Goal: Information Seeking & Learning: Learn about a topic

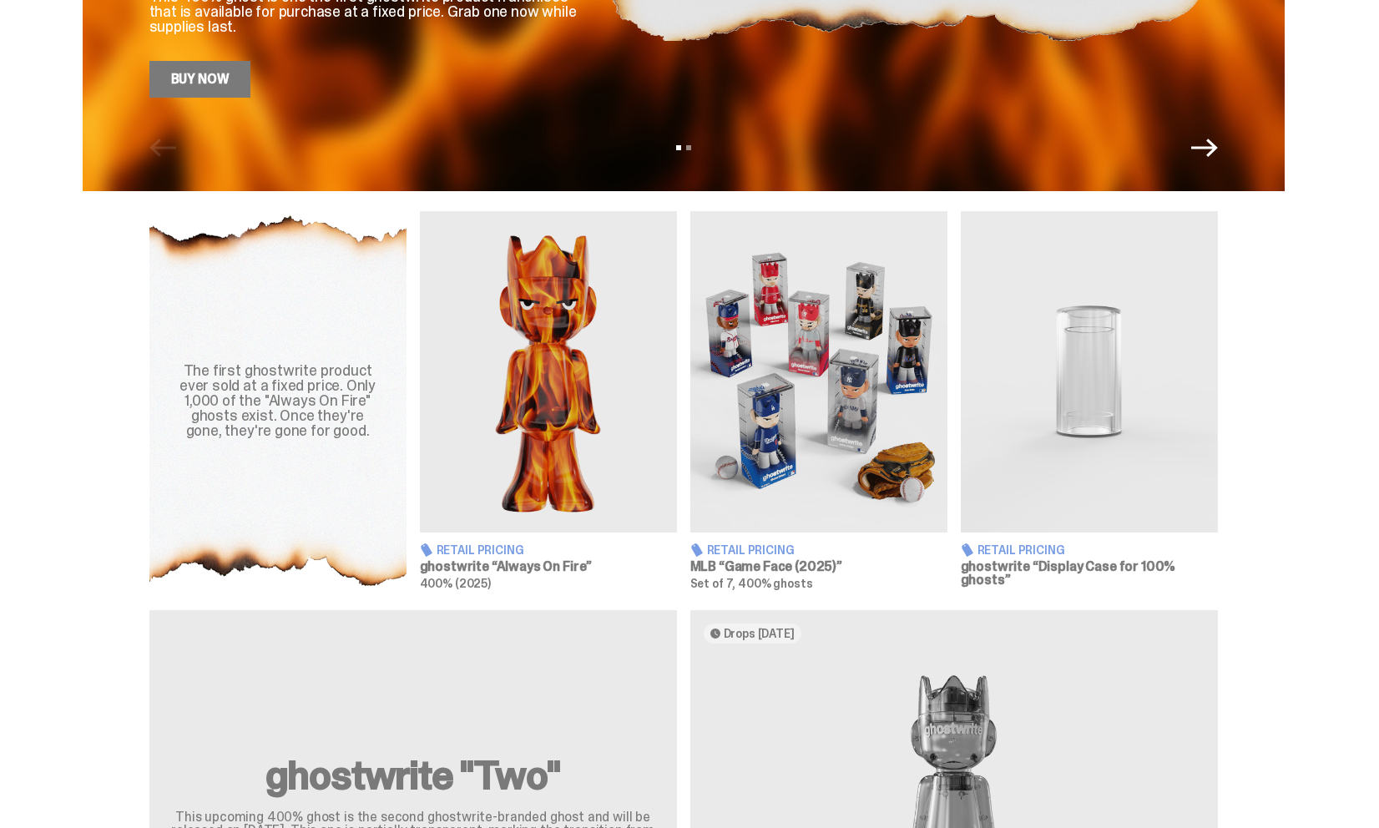
scroll to position [455, 0]
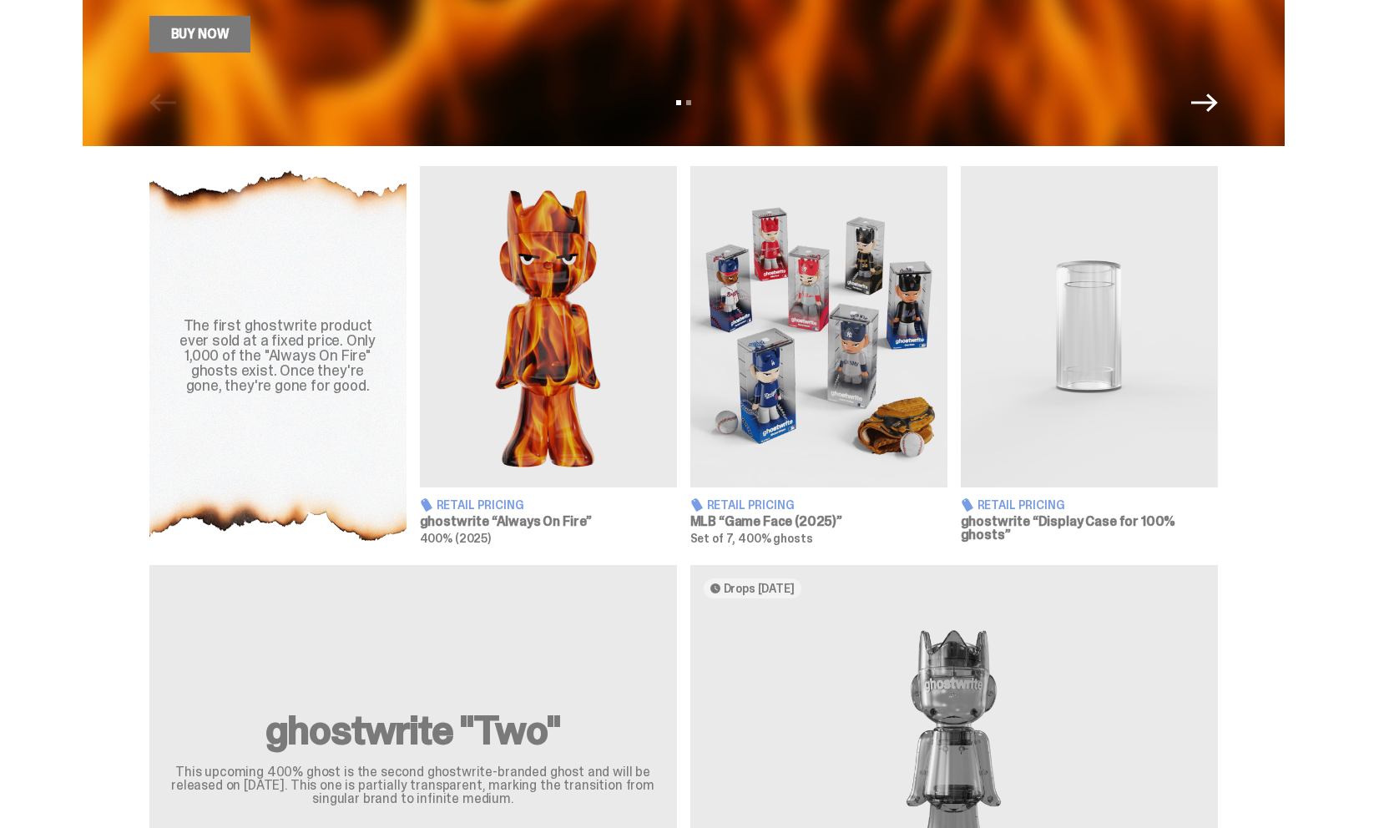
click at [534, 359] on img at bounding box center [548, 326] width 257 height 321
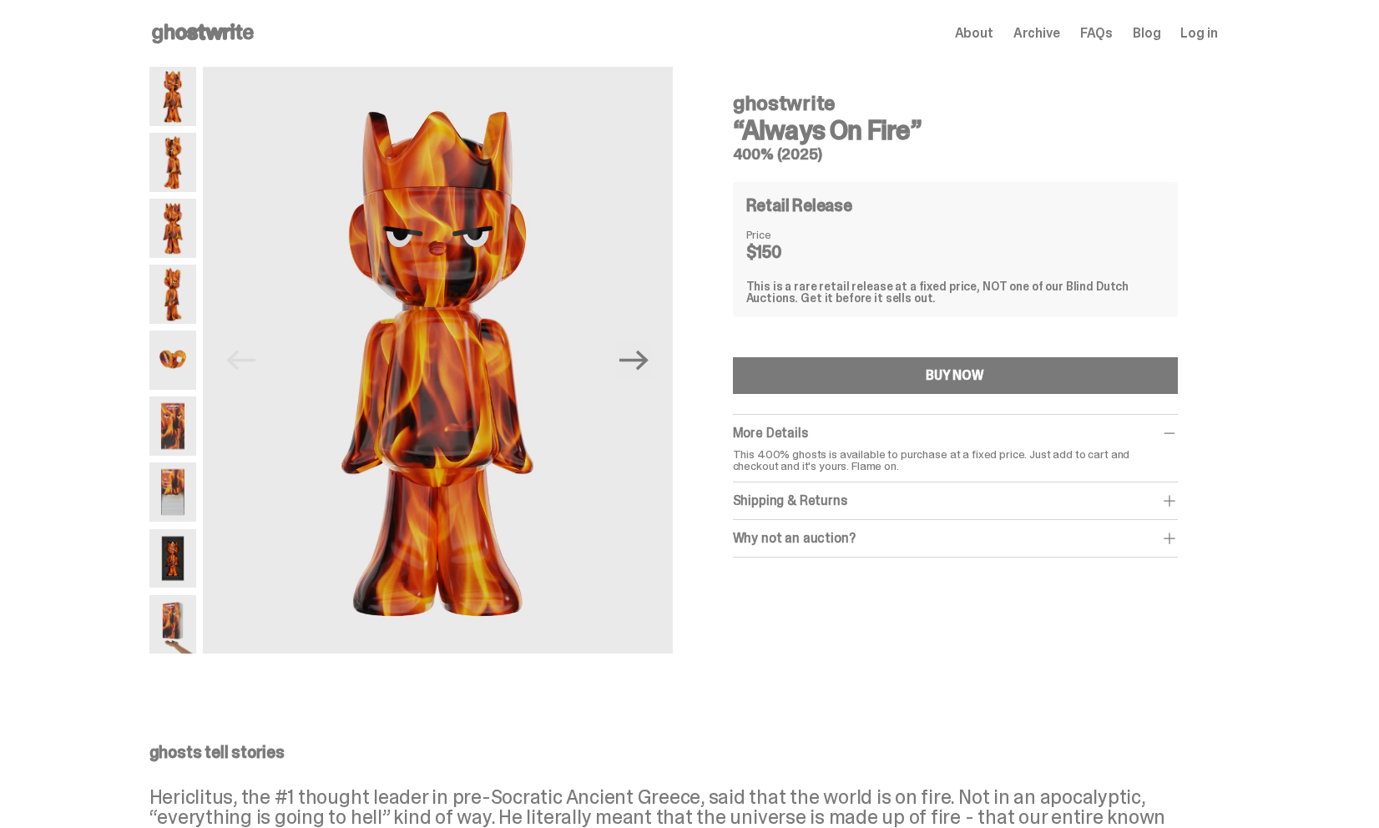
click at [178, 165] on img at bounding box center [172, 162] width 47 height 59
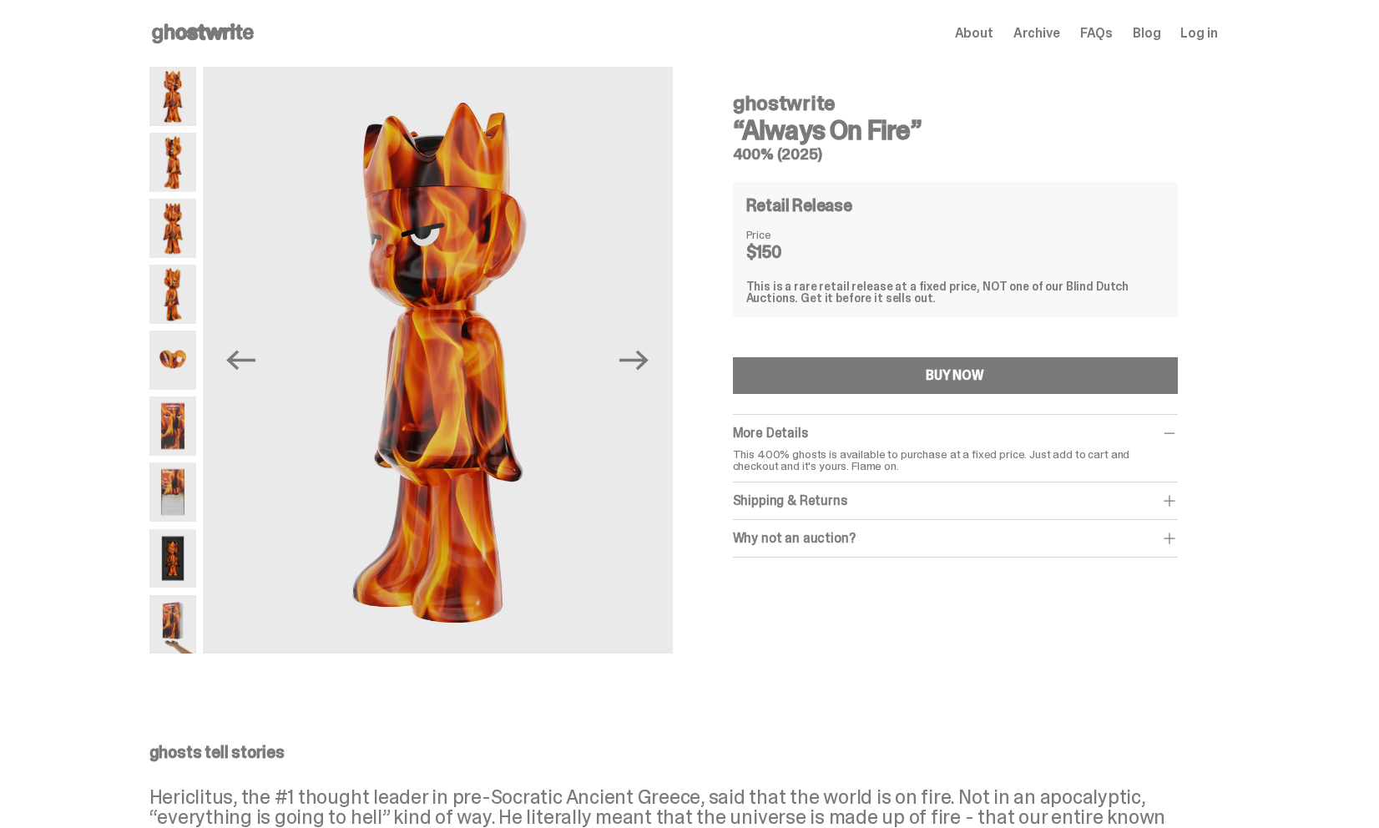
click at [171, 205] on img at bounding box center [172, 228] width 47 height 59
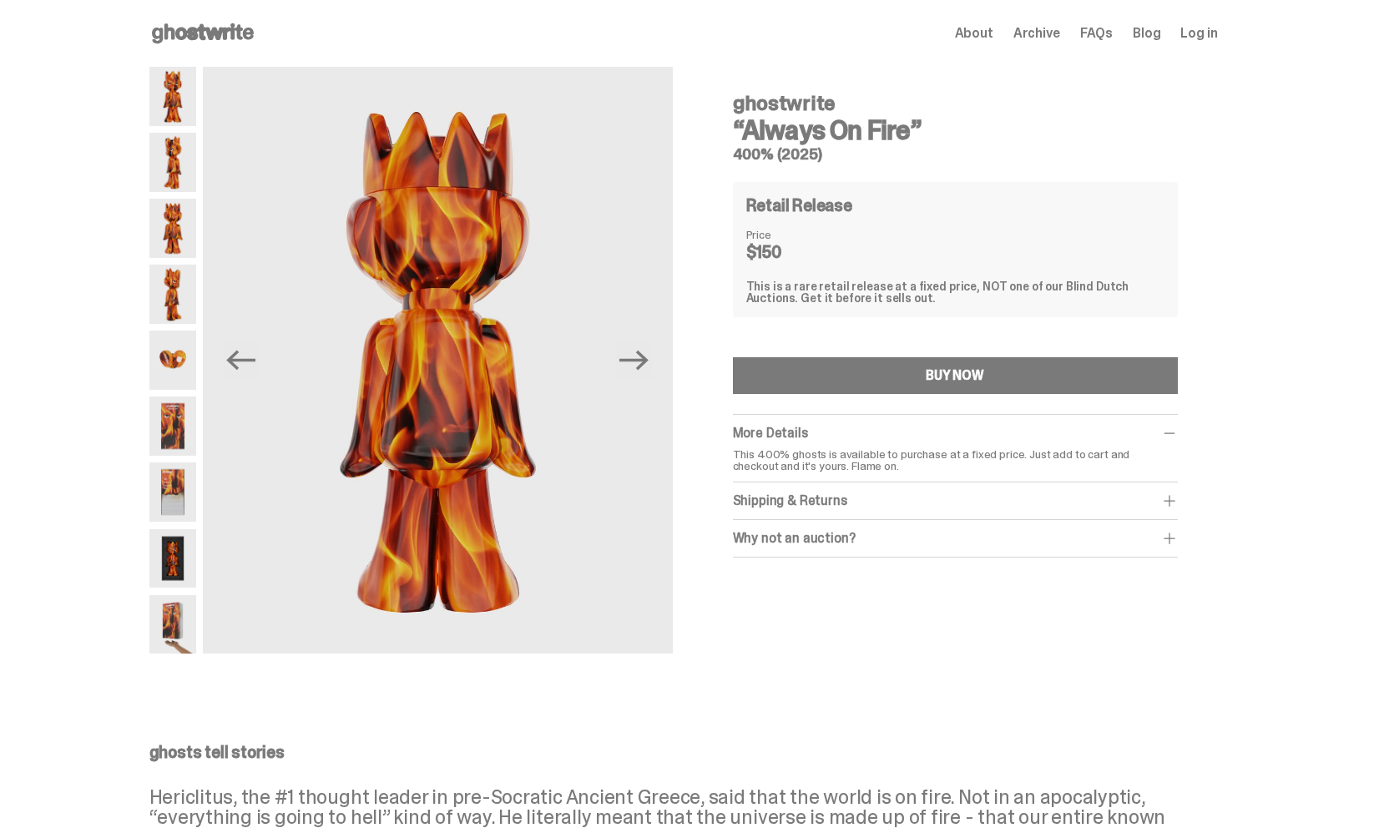
click at [170, 254] on img at bounding box center [172, 228] width 47 height 59
click at [172, 272] on img at bounding box center [172, 294] width 47 height 59
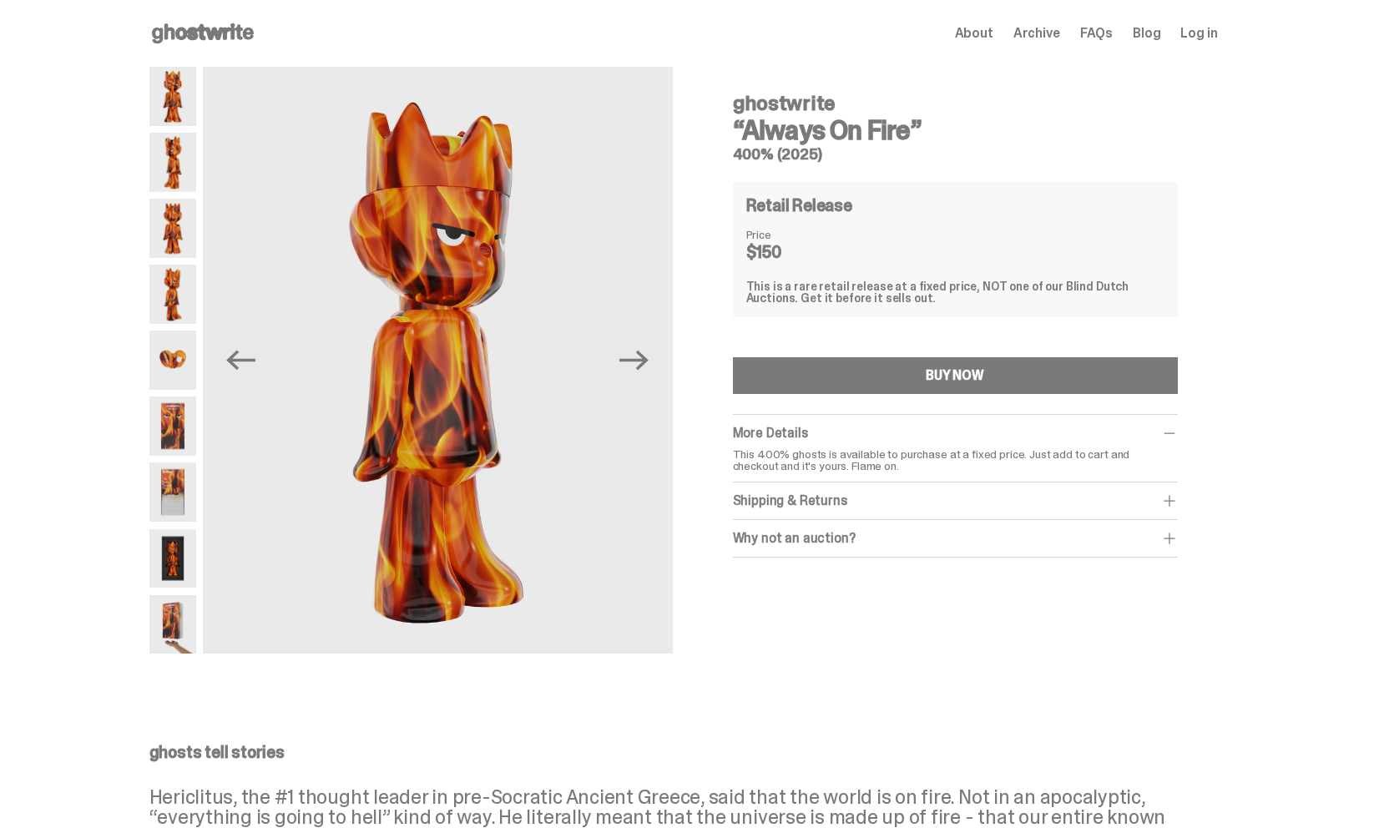
click at [199, 30] on use at bounding box center [203, 33] width 102 height 20
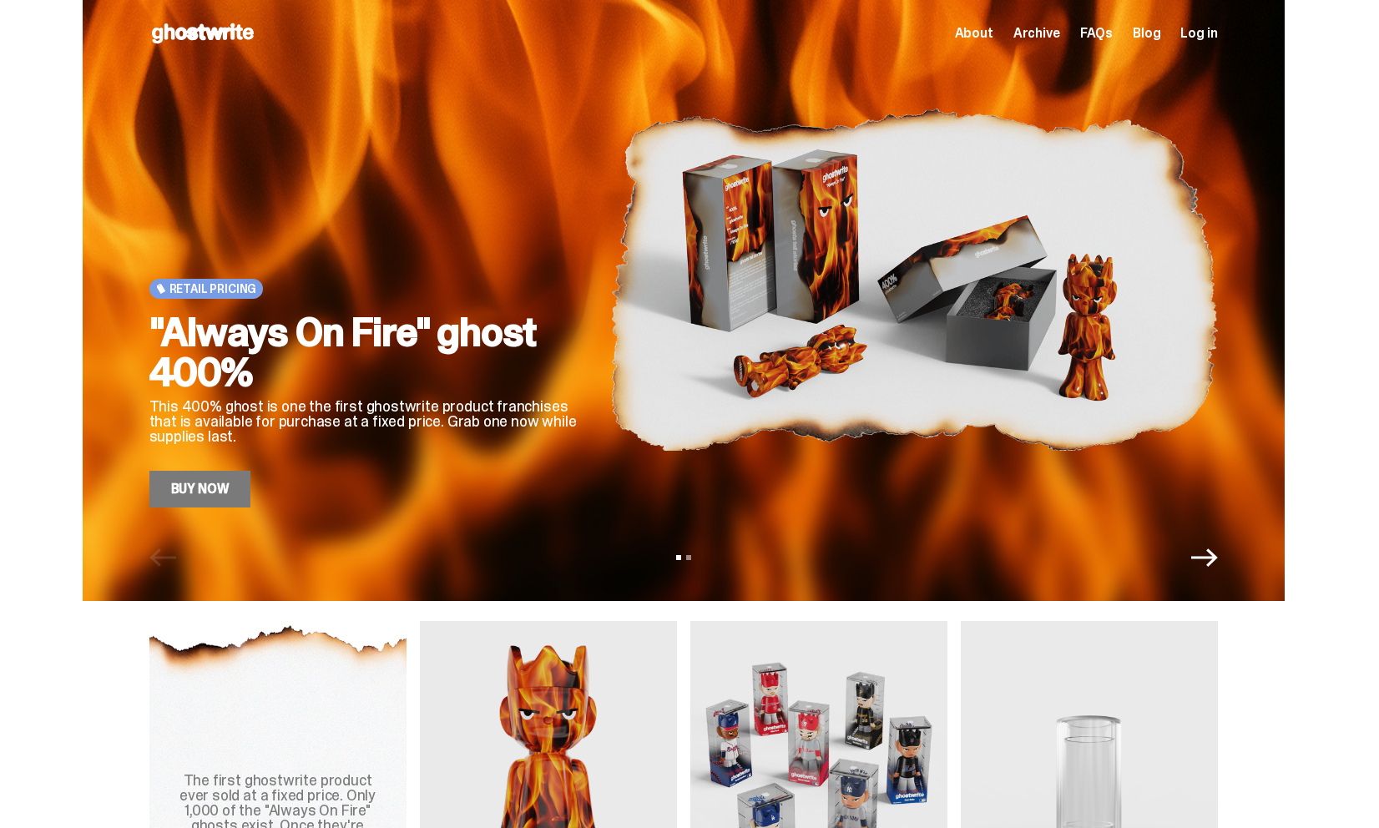
click at [1040, 29] on span "Archive" at bounding box center [1036, 33] width 47 height 13
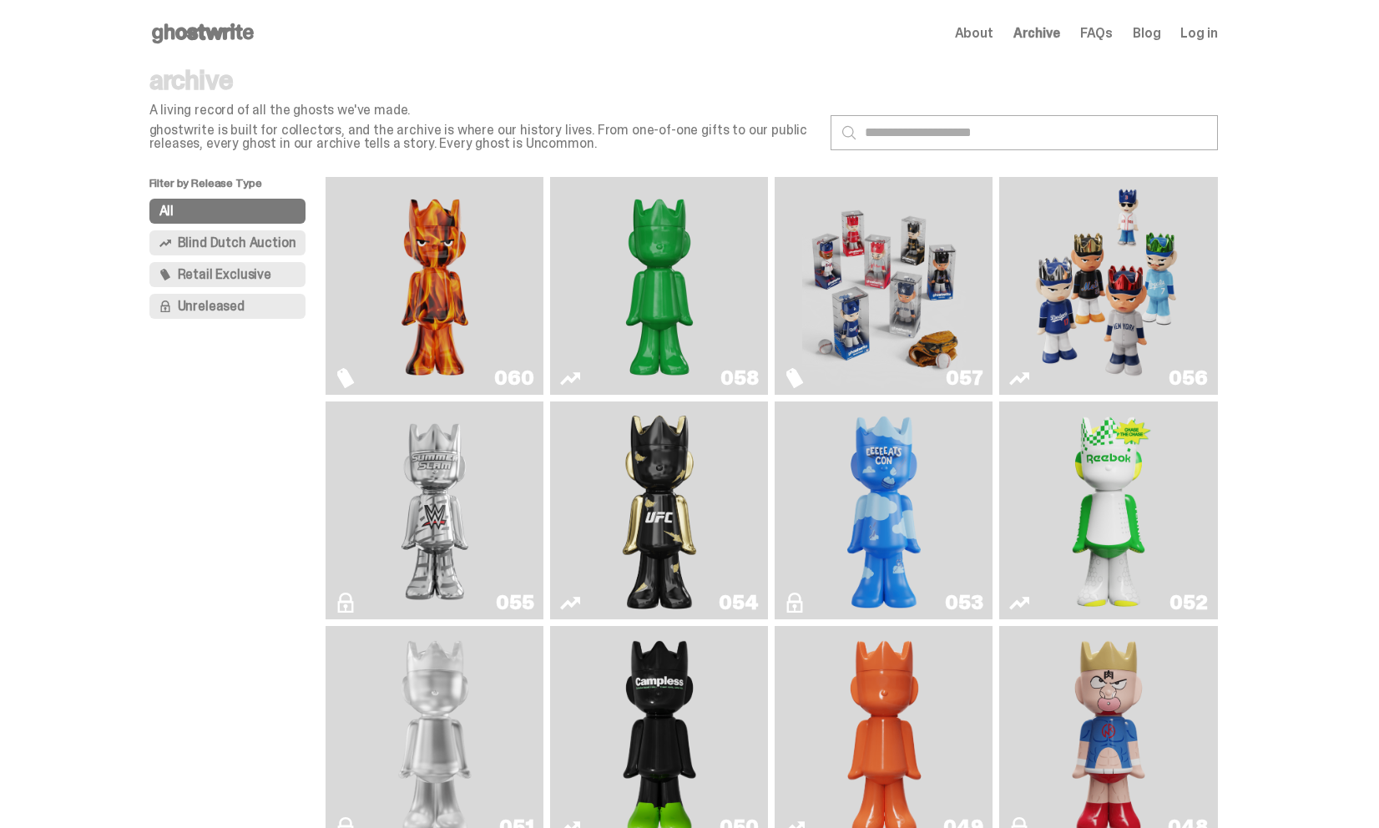
click at [890, 507] on img "ghooooost" at bounding box center [884, 510] width 88 height 204
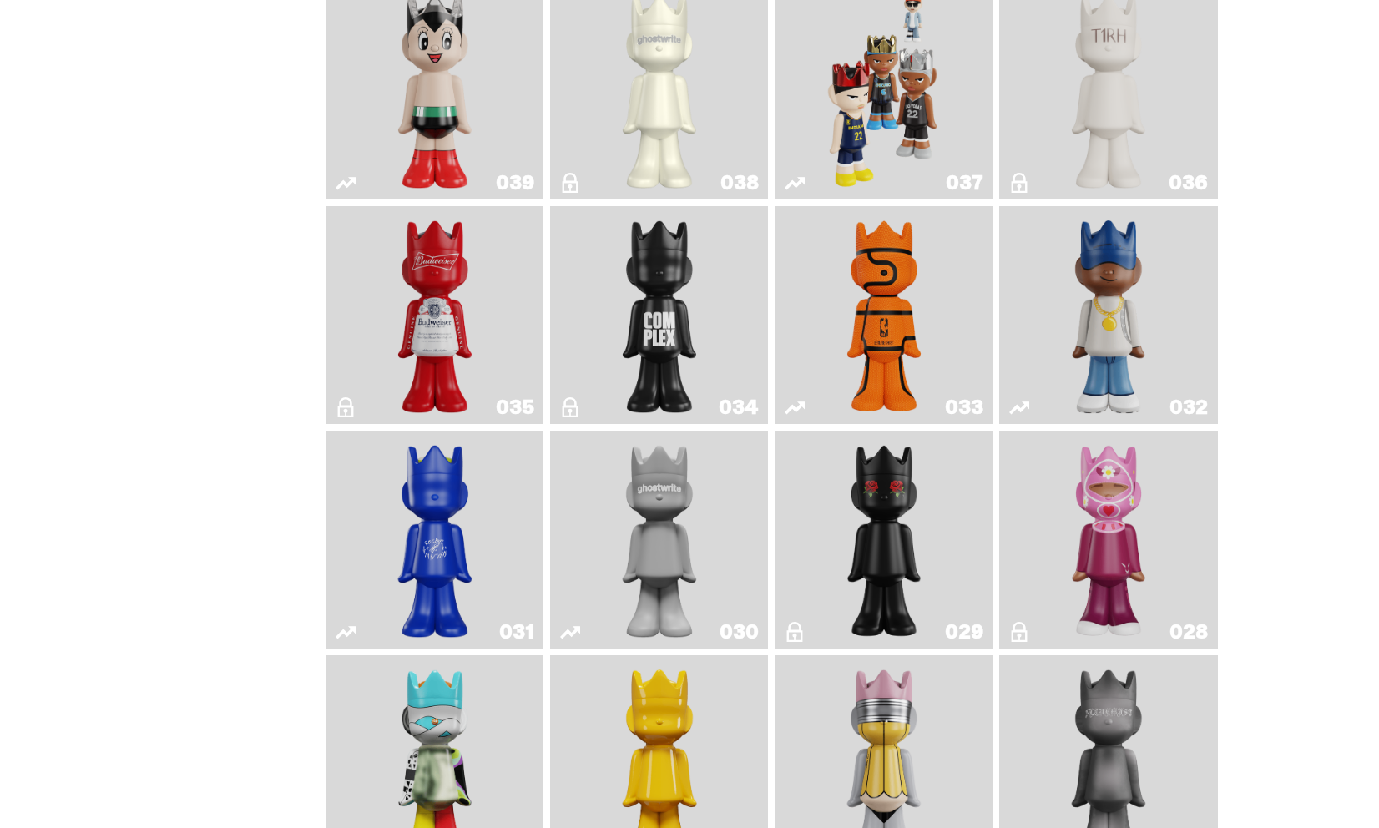
scroll to position [1304, 0]
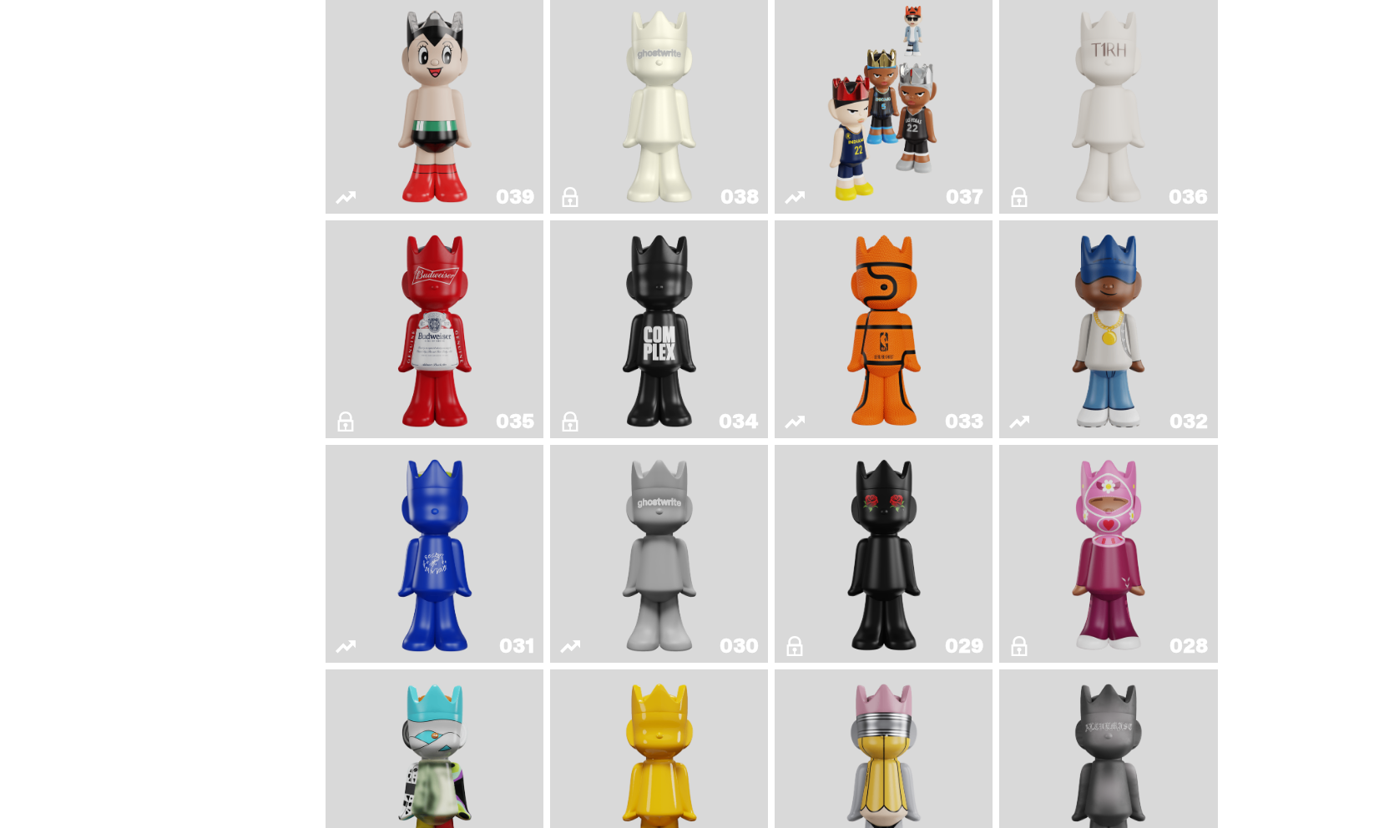
click at [648, 295] on img "Complex" at bounding box center [659, 329] width 88 height 204
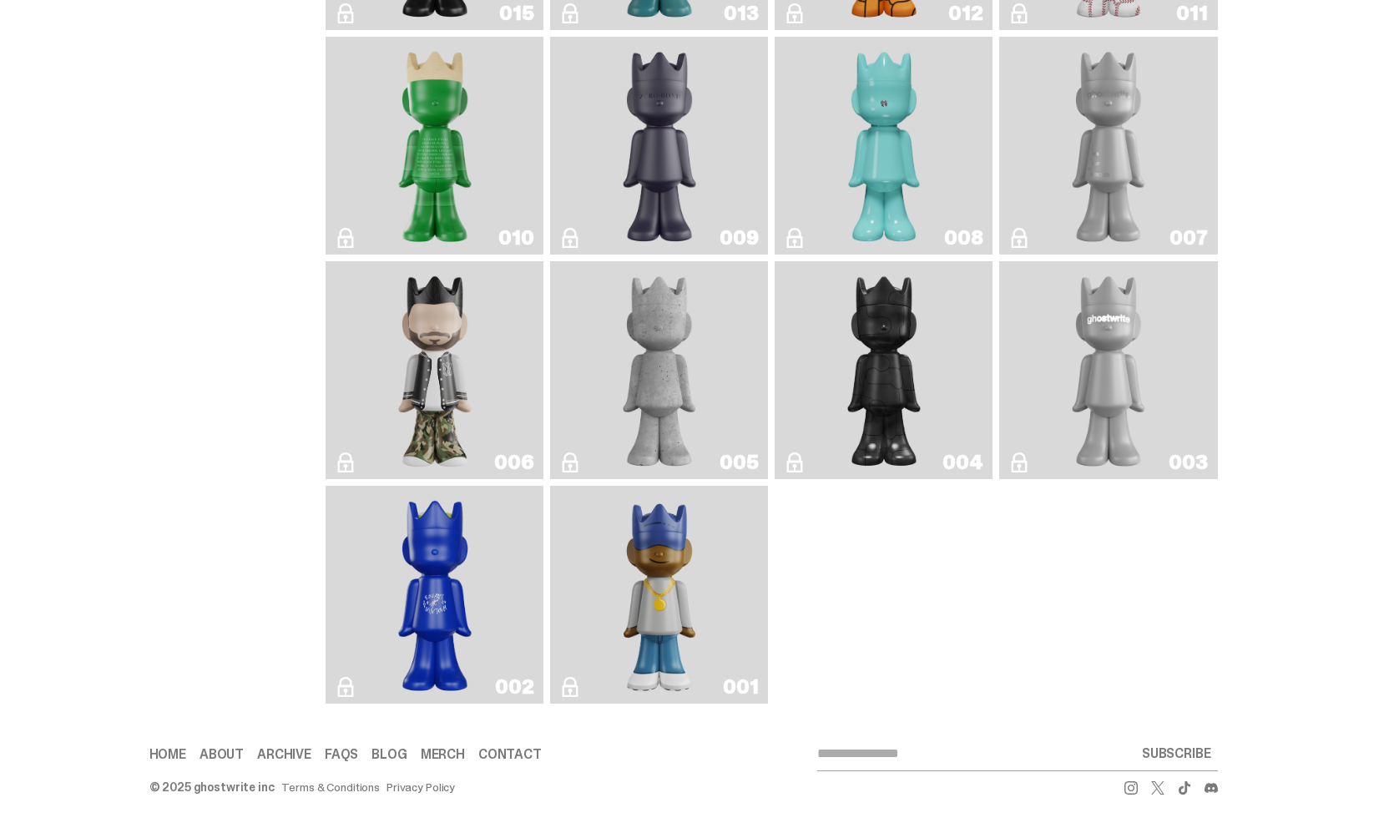
scroll to position [2858, 0]
click at [612, 366] on link "005" at bounding box center [659, 370] width 198 height 204
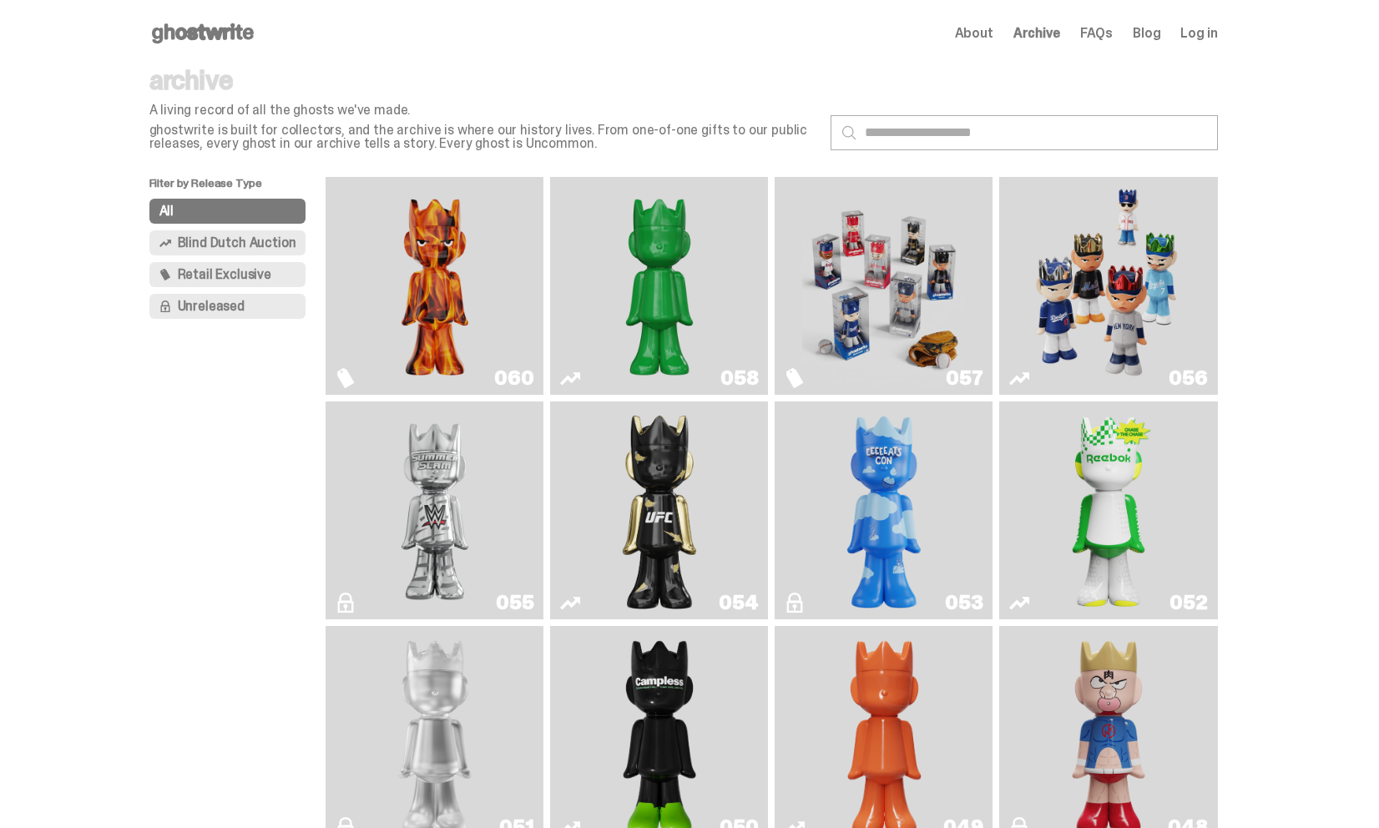
click at [239, 243] on span "Blind Dutch Auction" at bounding box center [237, 242] width 119 height 13
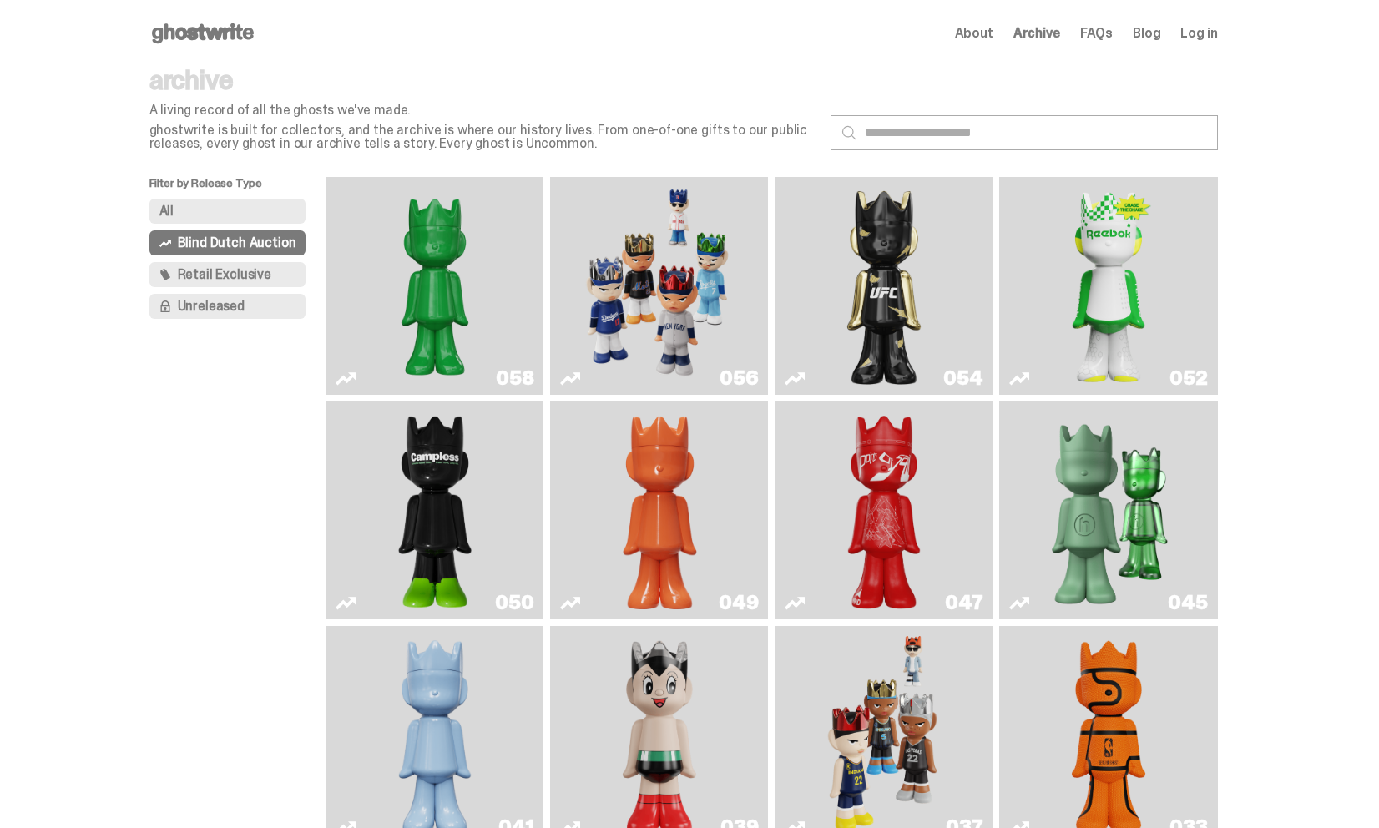
click at [715, 278] on img "Game Face (2025)" at bounding box center [660, 286] width 164 height 204
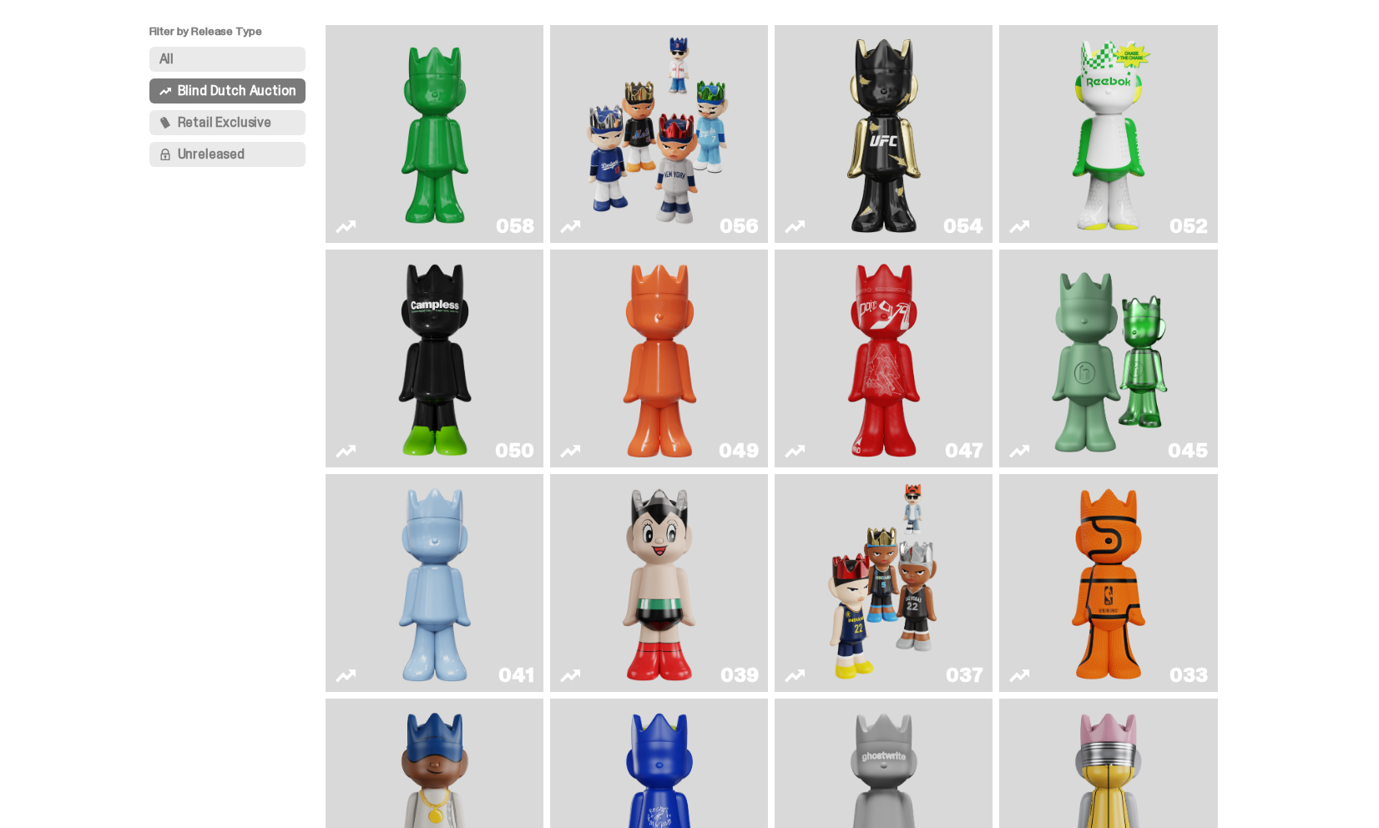
scroll to position [487, 0]
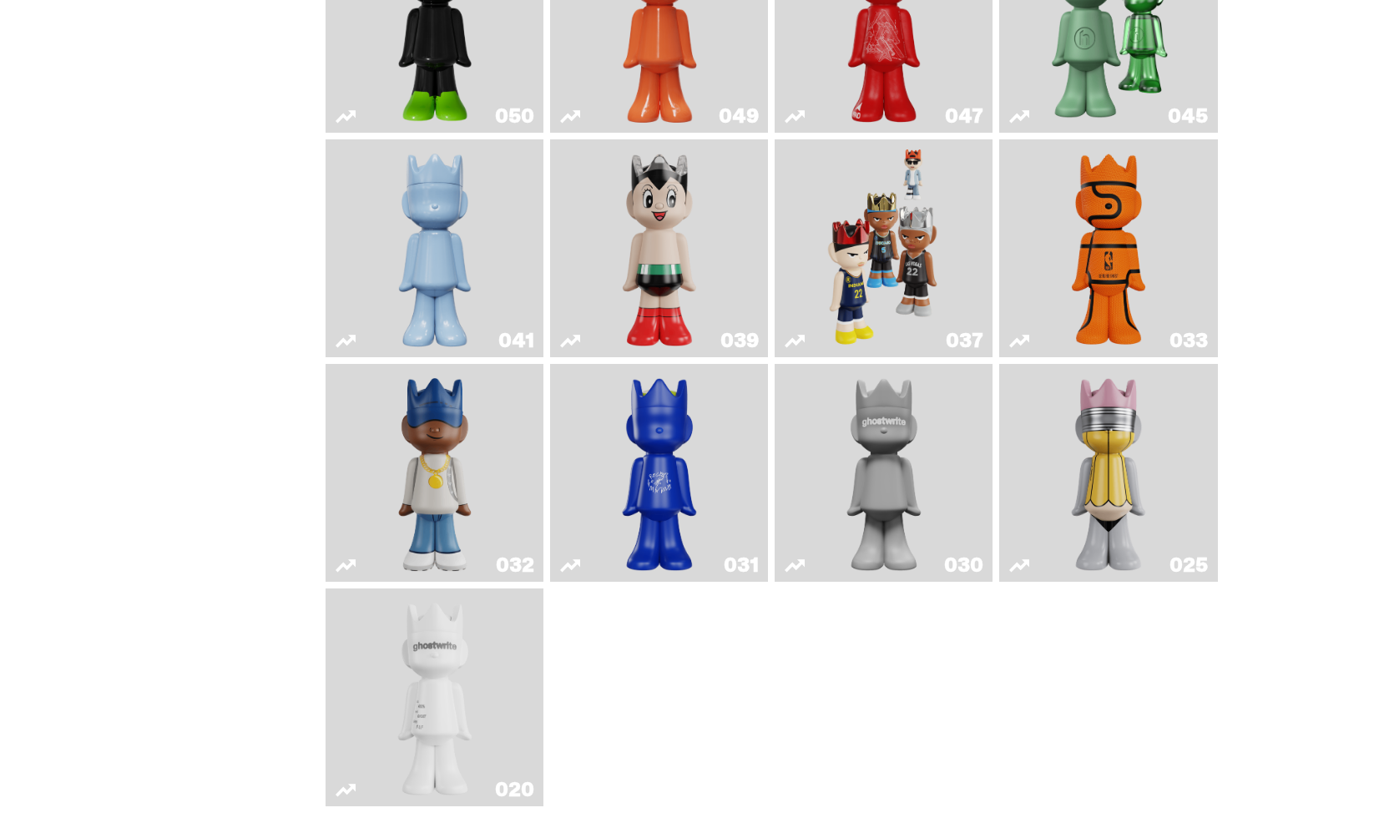
click at [894, 257] on img "Game Face (2024)" at bounding box center [883, 248] width 115 height 204
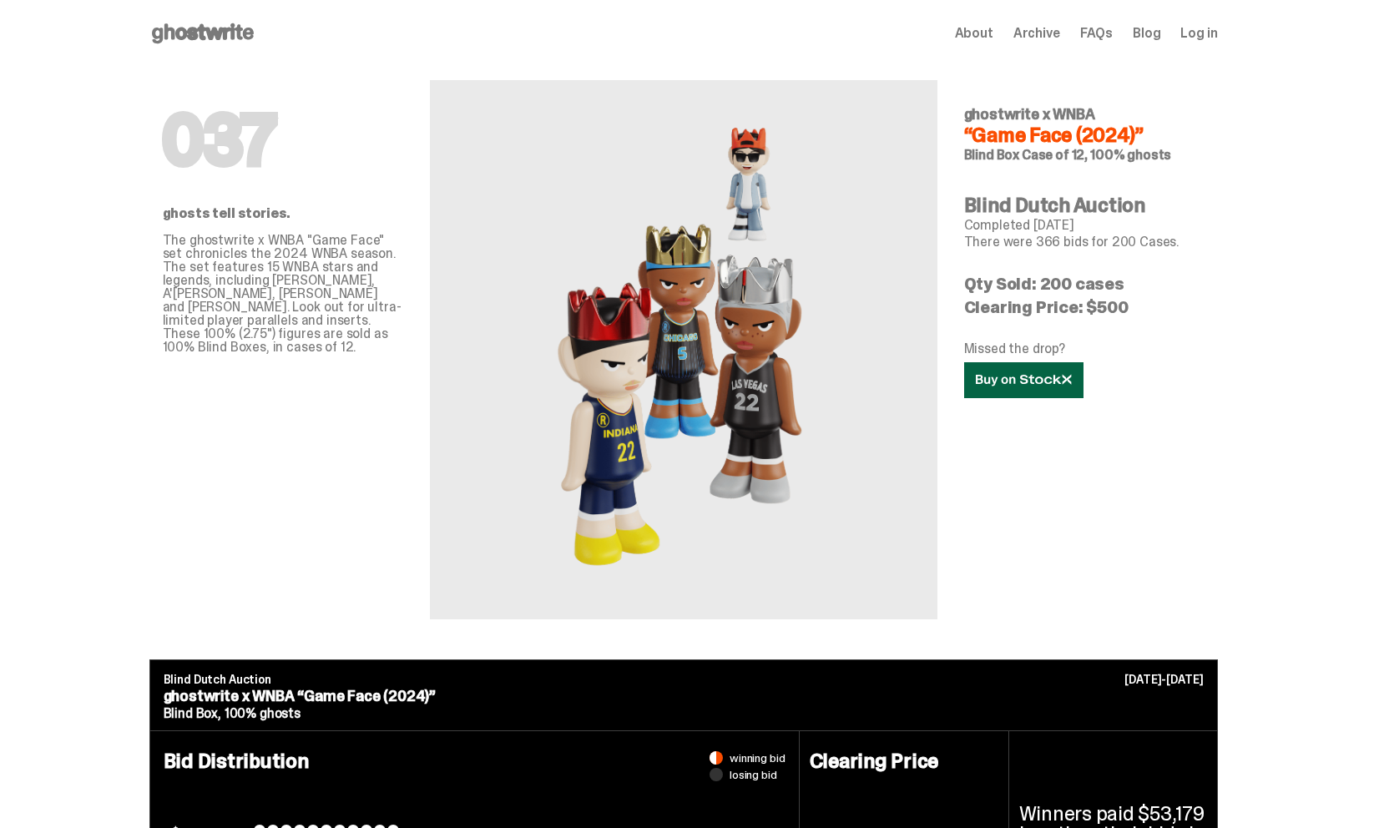
click at [1032, 388] on link at bounding box center [1023, 380] width 119 height 36
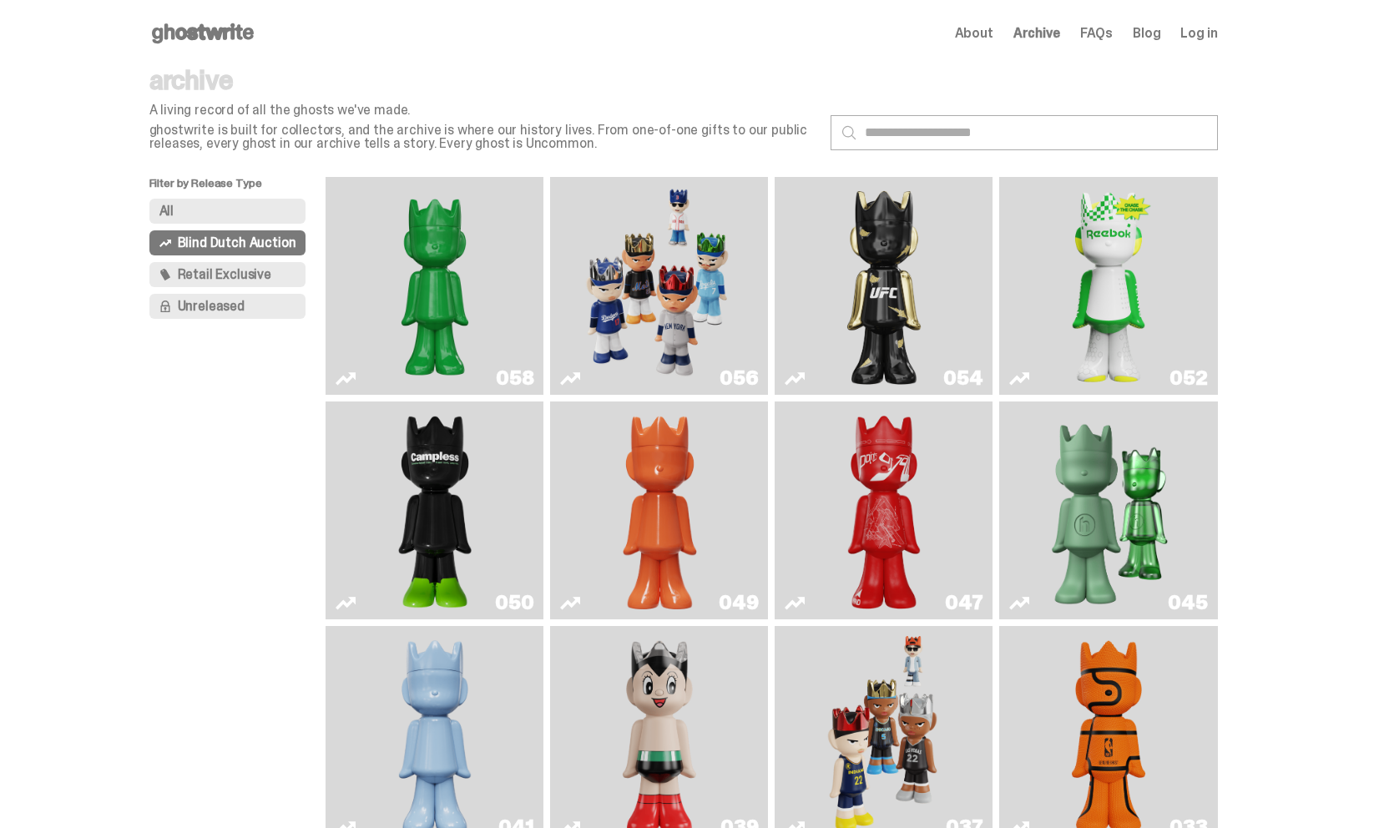
click at [189, 206] on button "All" at bounding box center [227, 211] width 157 height 25
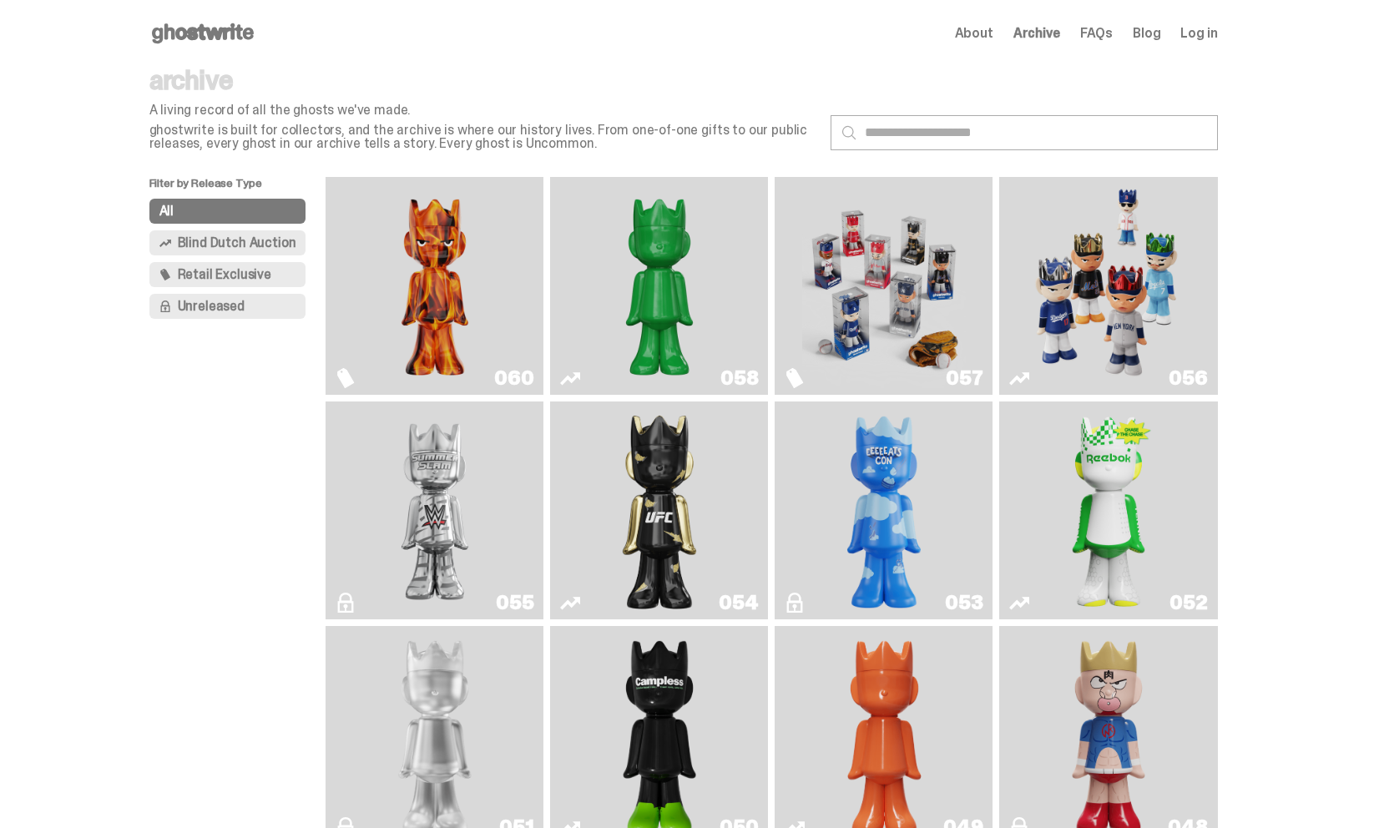
click at [194, 279] on span "Retail Exclusive" at bounding box center [224, 274] width 93 height 13
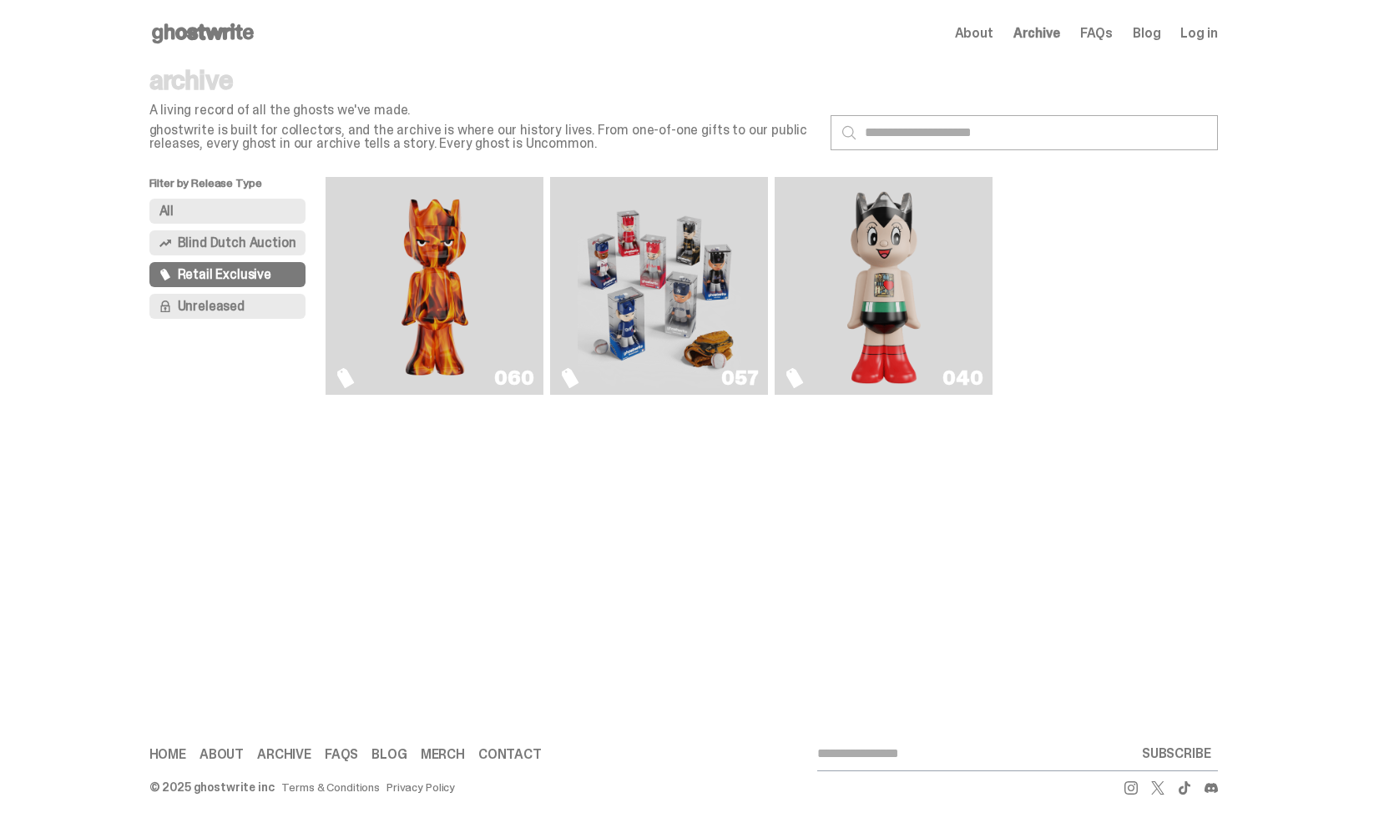
click at [209, 310] on span "Unreleased" at bounding box center [211, 306] width 67 height 13
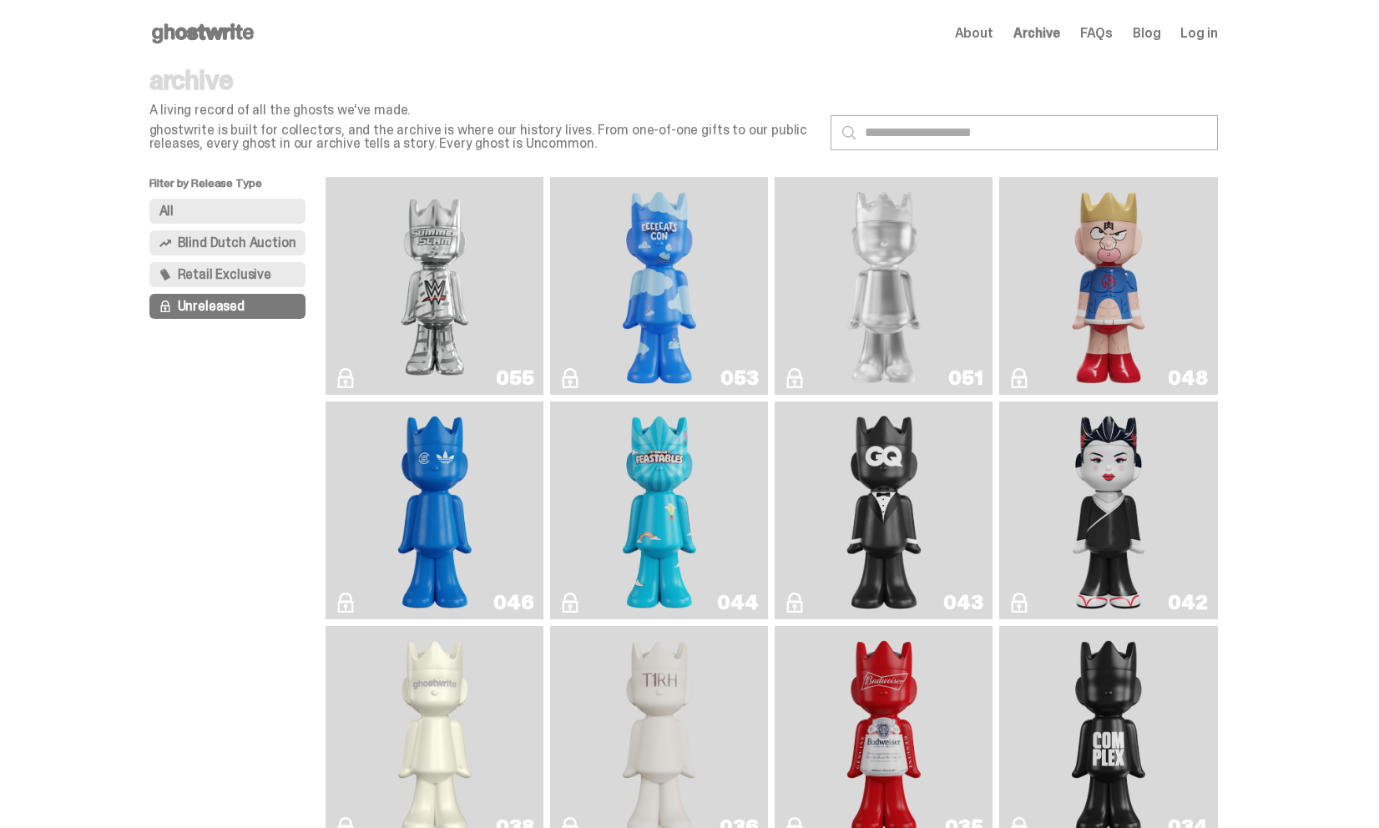
click at [206, 274] on span "Retail Exclusive" at bounding box center [224, 274] width 93 height 13
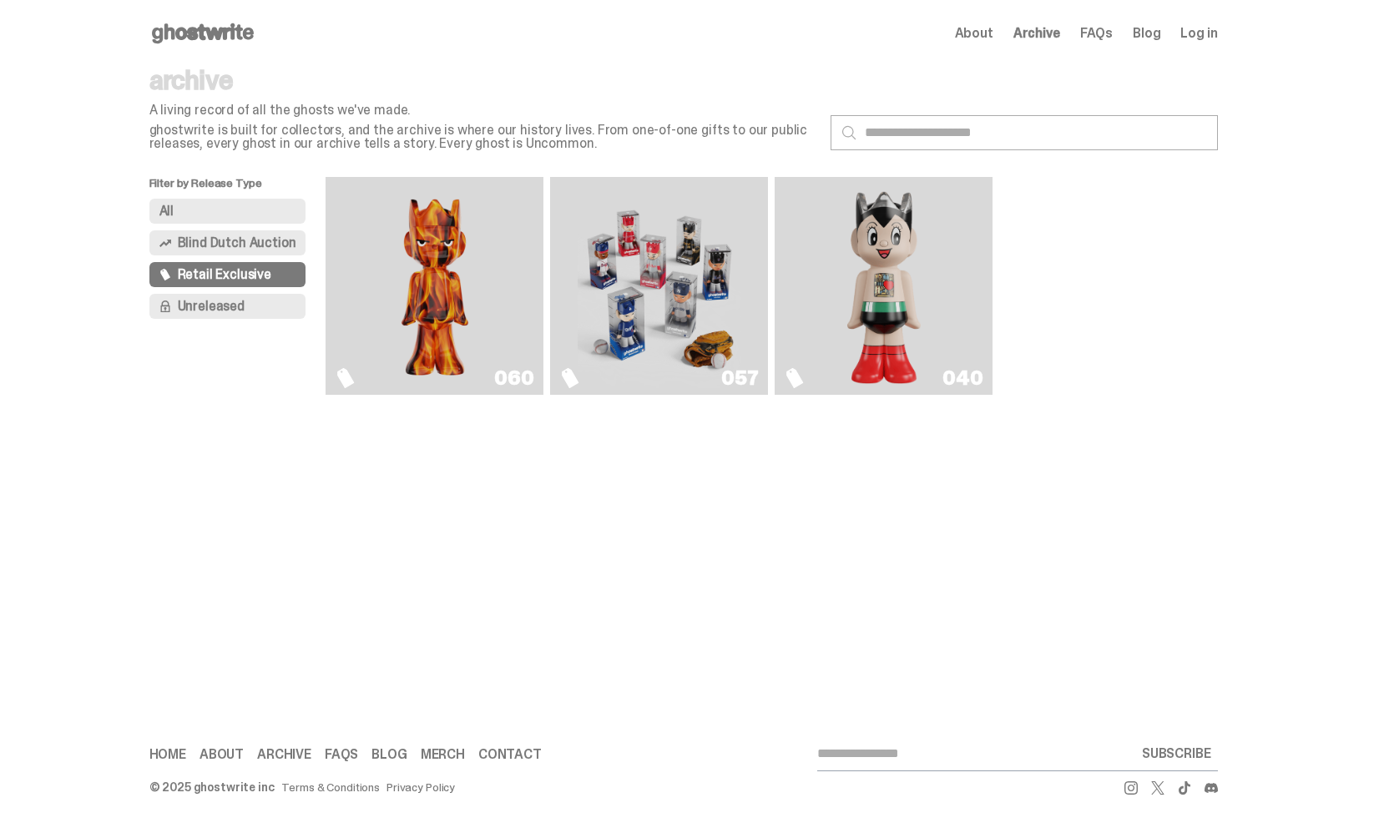
click at [422, 246] on img "Always On Fire" at bounding box center [435, 286] width 164 height 204
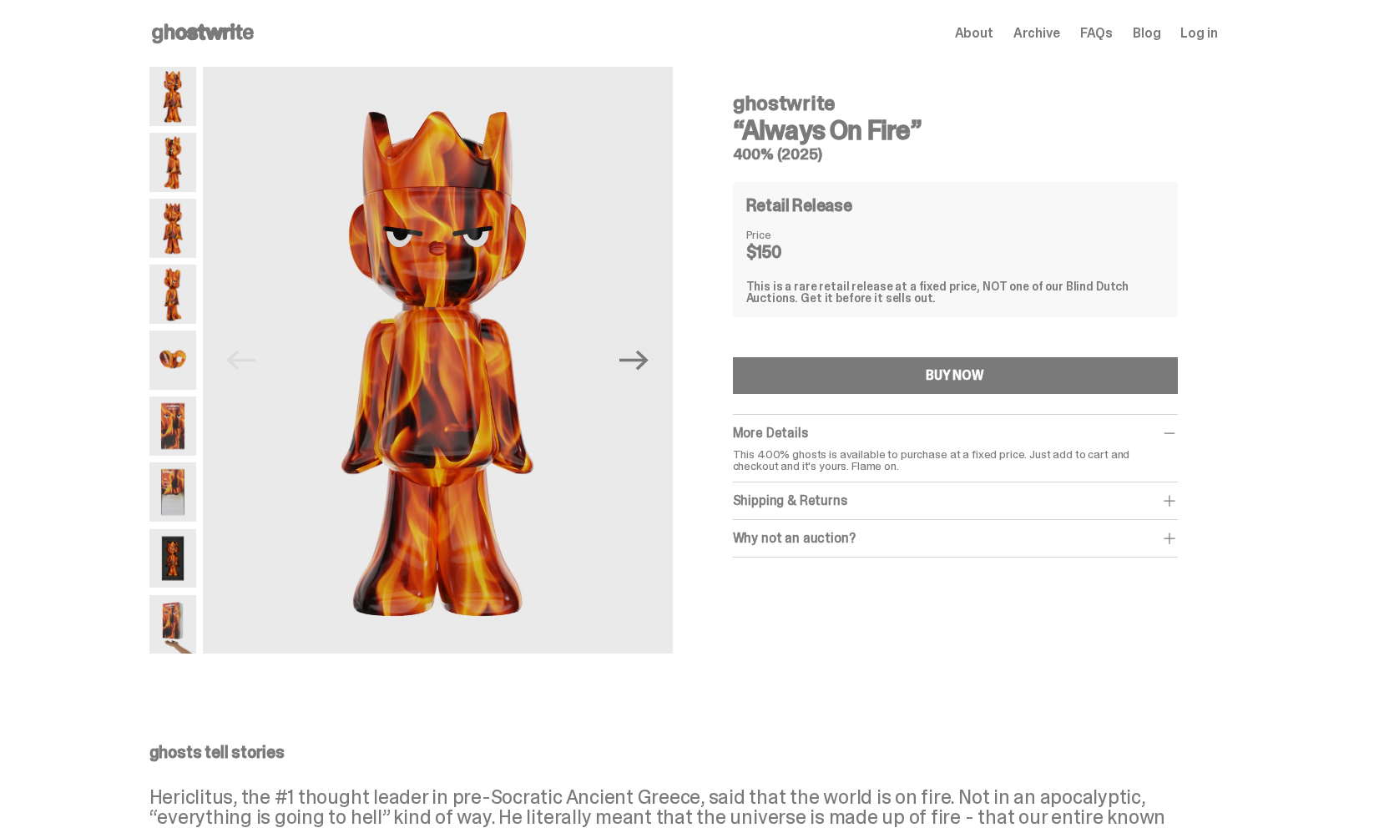
click at [991, 502] on div "Shipping & Returns" at bounding box center [955, 500] width 445 height 17
click at [1003, 573] on div "Why not an auction?" at bounding box center [955, 575] width 445 height 17
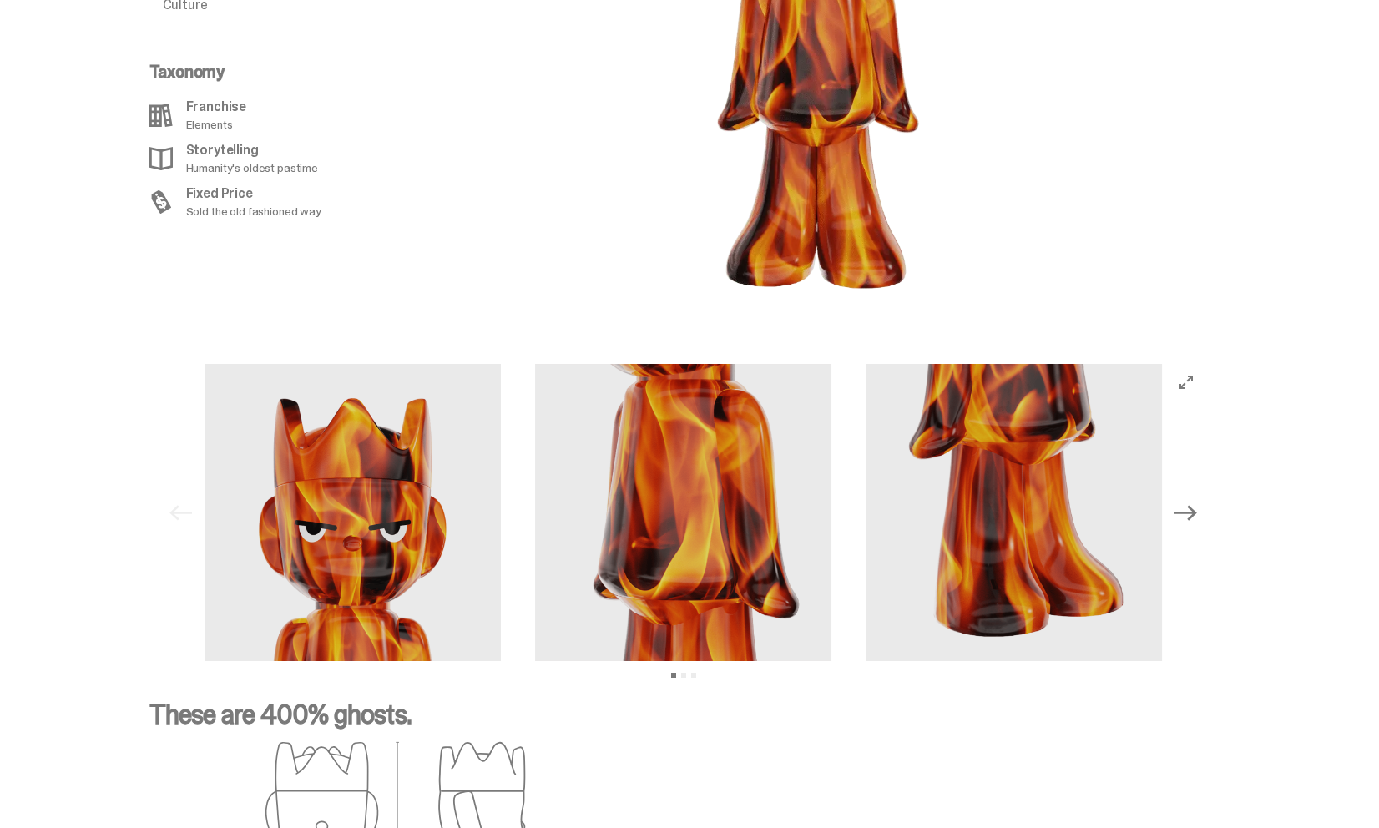
scroll to position [2044, 0]
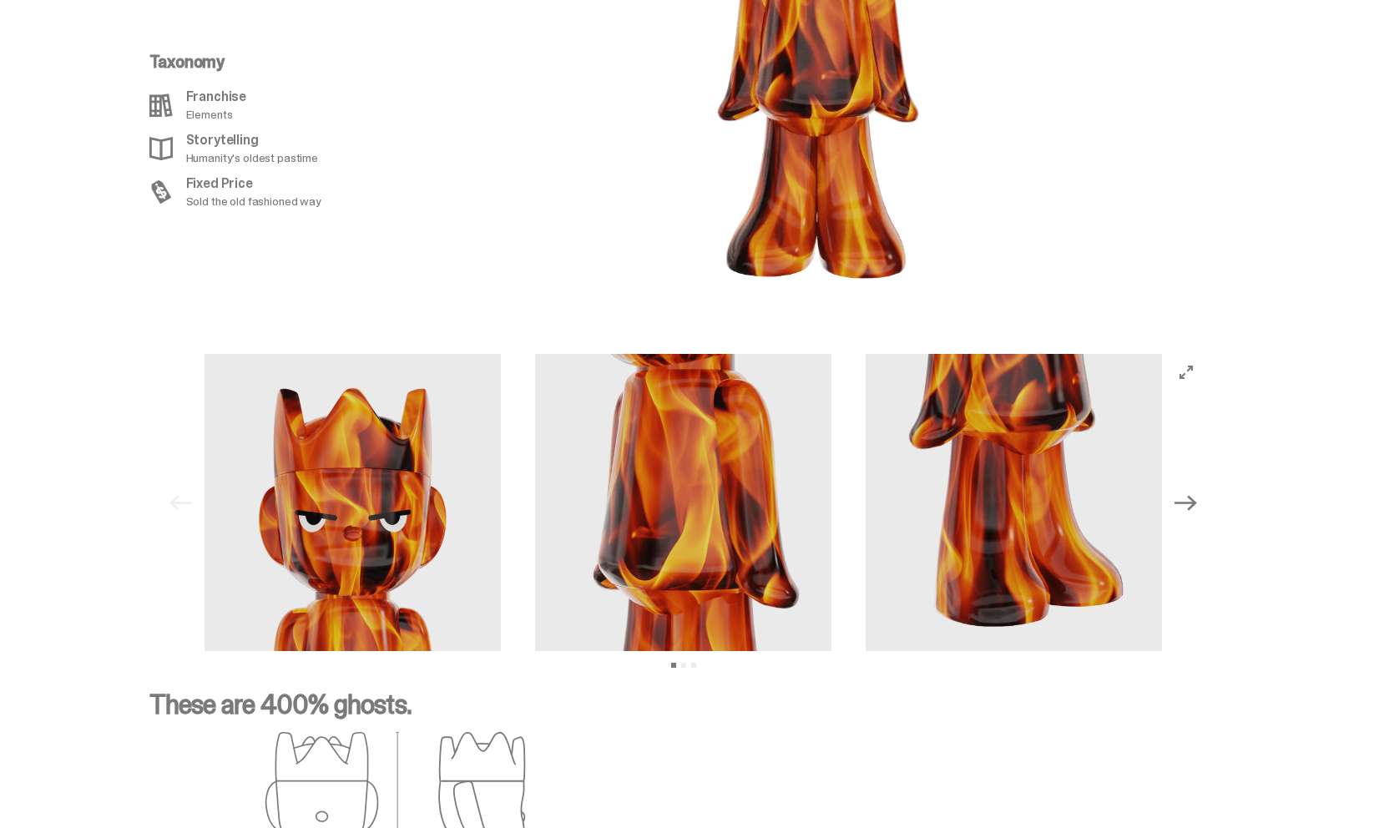
click at [1192, 507] on icon "Next" at bounding box center [1185, 503] width 22 height 22
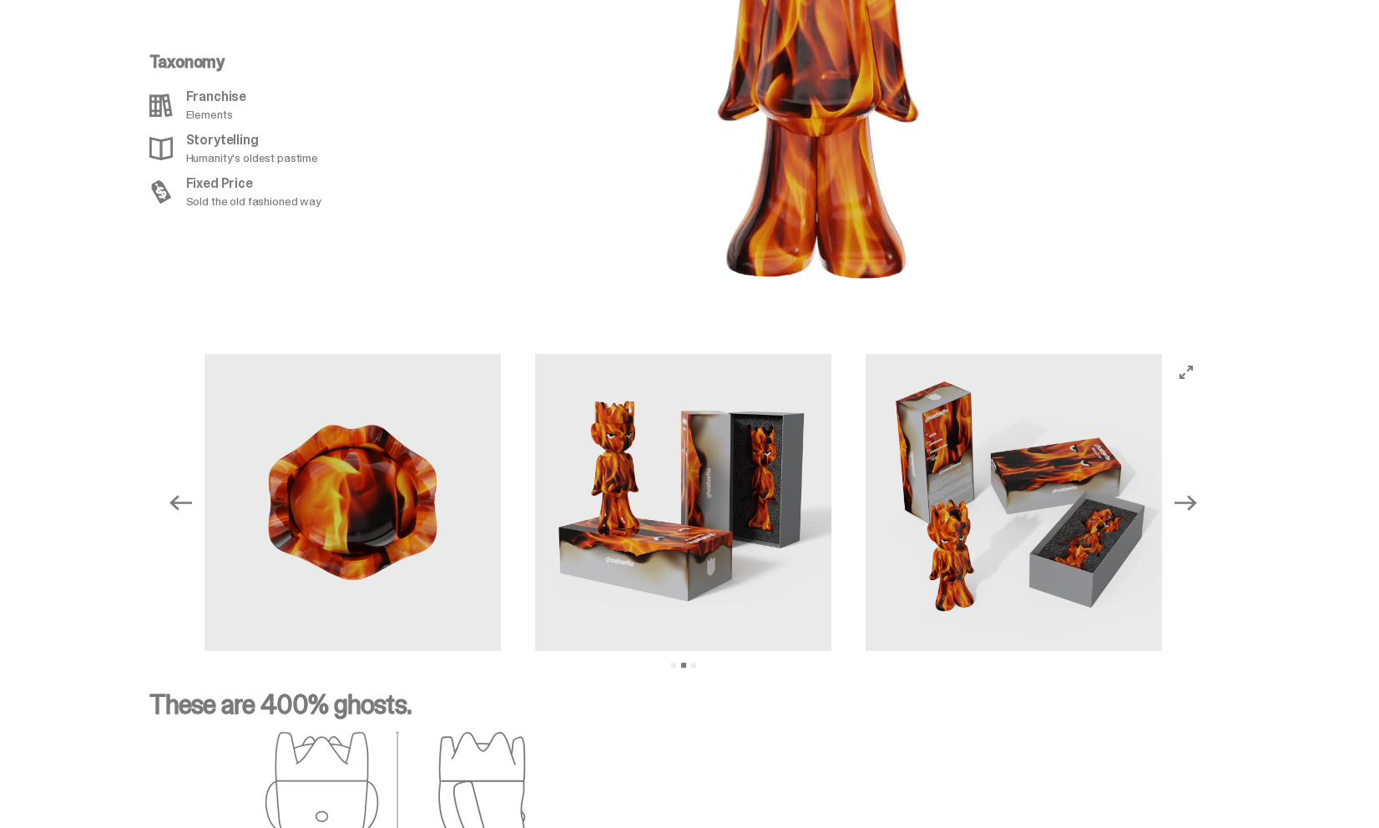
click at [1193, 508] on icon "Next" at bounding box center [1185, 503] width 22 height 22
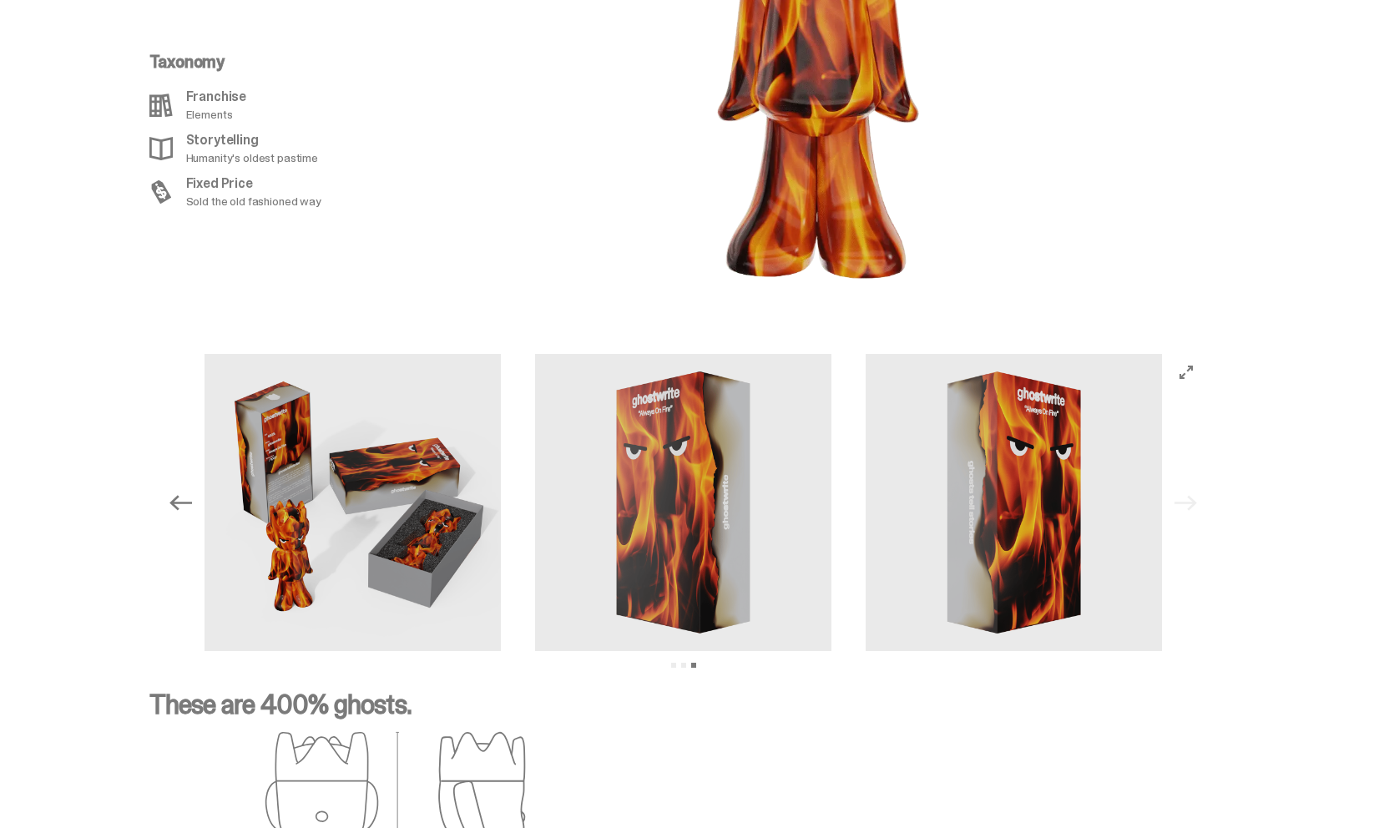
click at [1193, 508] on div "Previous Next View slide 1 View slide 2 View slide 3" at bounding box center [684, 502] width 1042 height 297
